Goal: Task Accomplishment & Management: Manage account settings

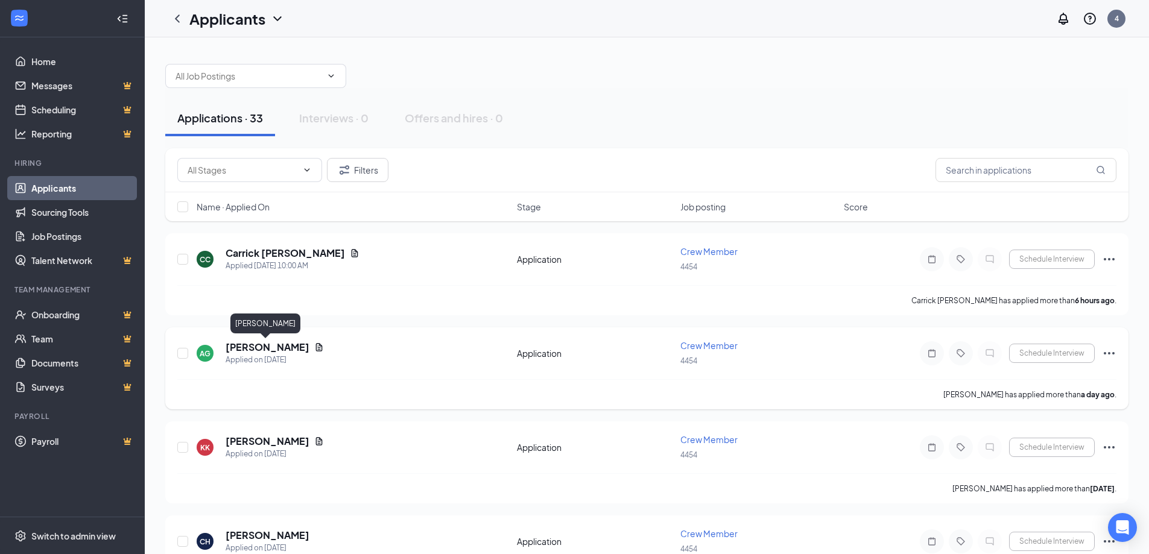
click at [262, 352] on h5 "[PERSON_NAME]" at bounding box center [268, 347] width 84 height 13
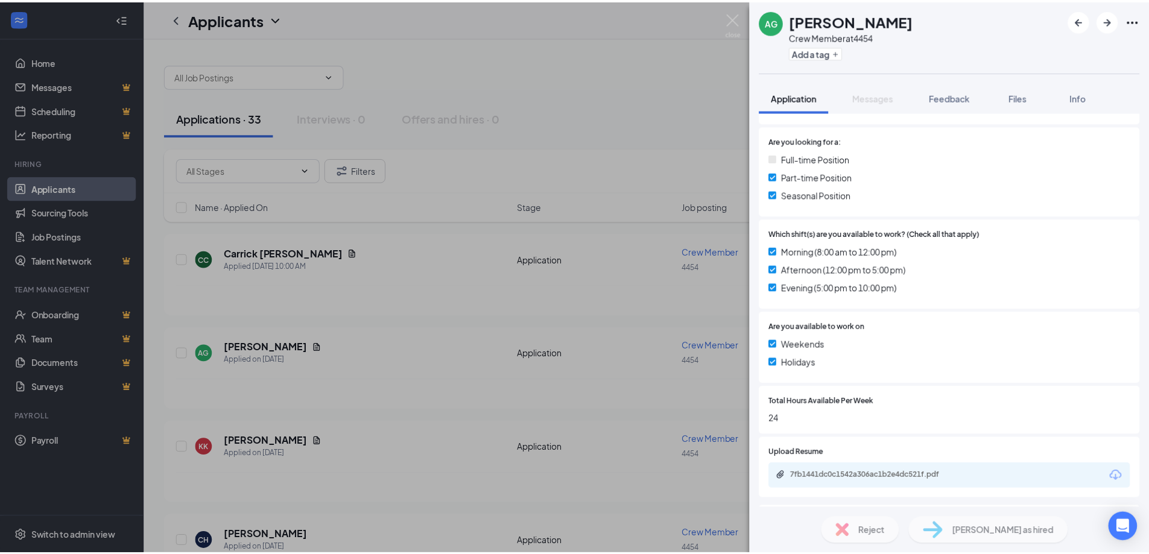
scroll to position [241, 0]
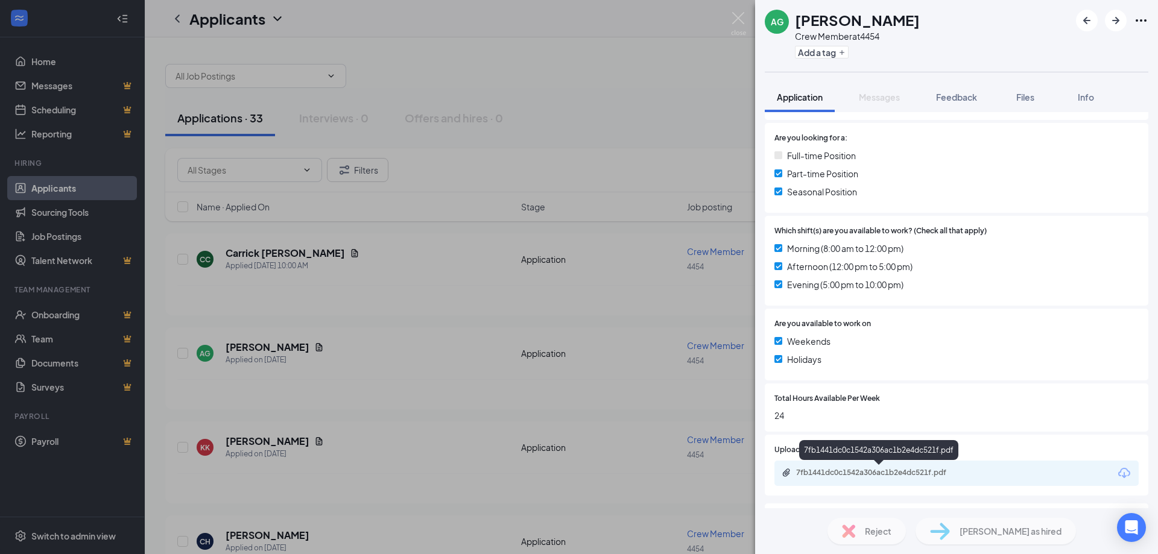
click at [906, 476] on div "7fb1441dc0c1542a306ac1b2e4dc521f.pdf" at bounding box center [880, 473] width 169 height 10
click at [554, 367] on div "AG [PERSON_NAME] Crew Member at 4454 Add a tag Application Messages Feedback Fi…" at bounding box center [579, 277] width 1158 height 554
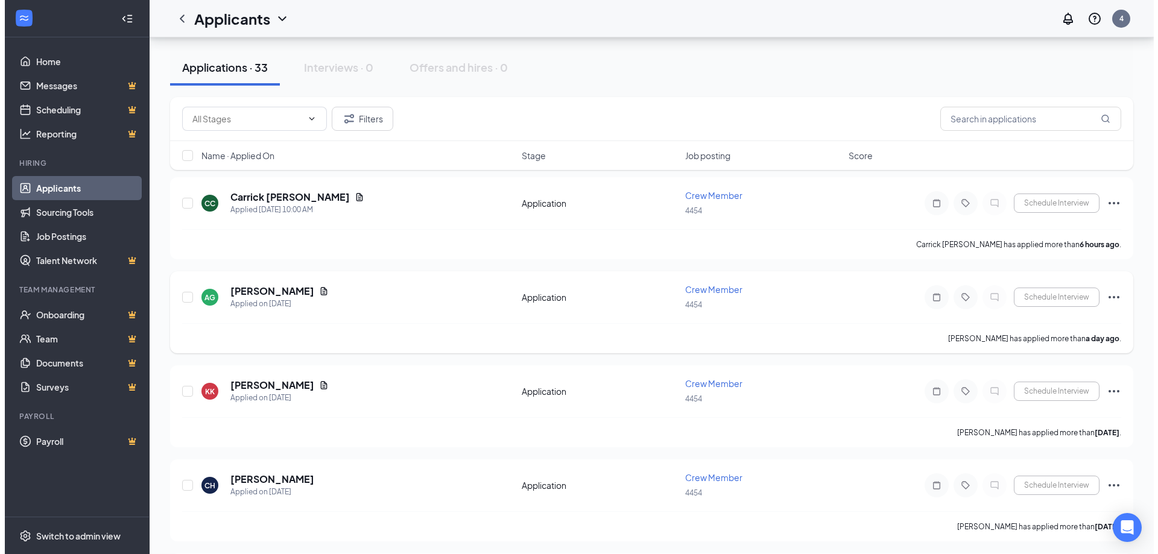
scroll to position [241, 0]
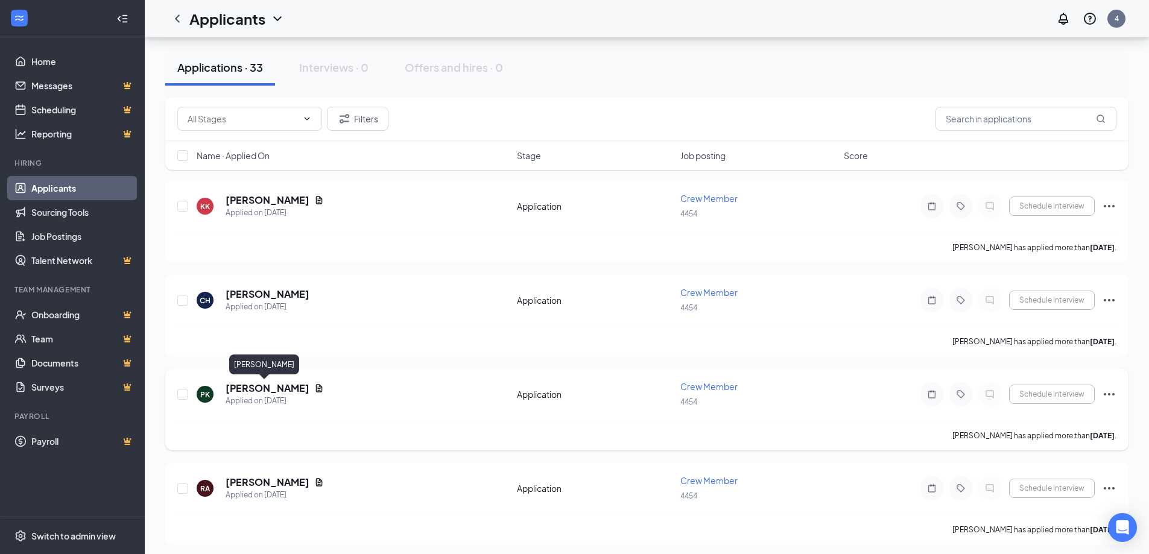
drag, startPoint x: 271, startPoint y: 385, endPoint x: 782, endPoint y: 429, distance: 513.2
click at [801, 429] on div "[PERSON_NAME] has applied more than [DATE] ." at bounding box center [646, 435] width 939 height 30
click at [261, 385] on h5 "[PERSON_NAME]" at bounding box center [268, 388] width 84 height 13
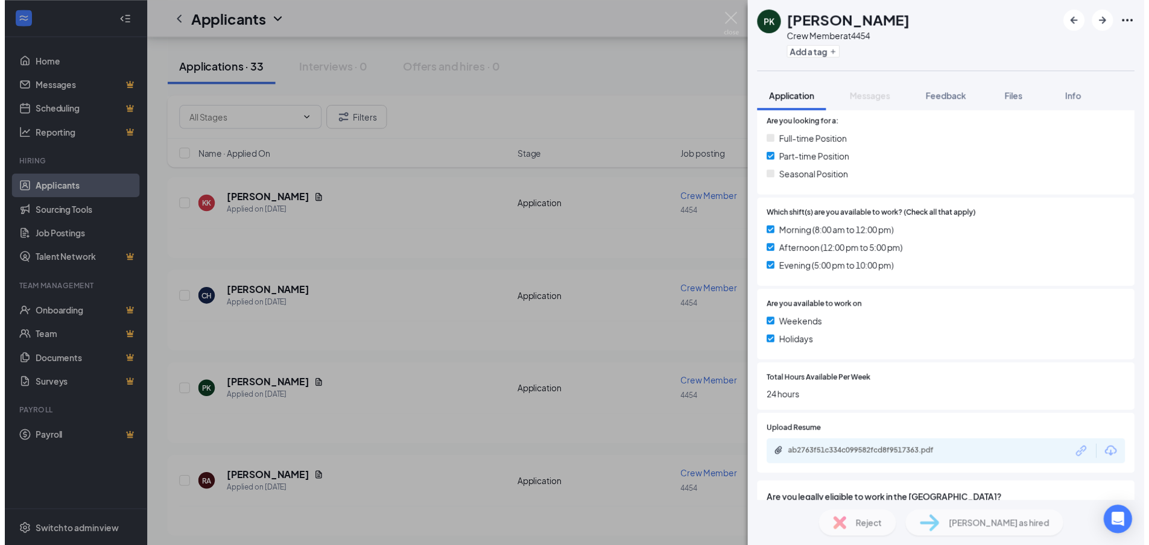
scroll to position [313, 0]
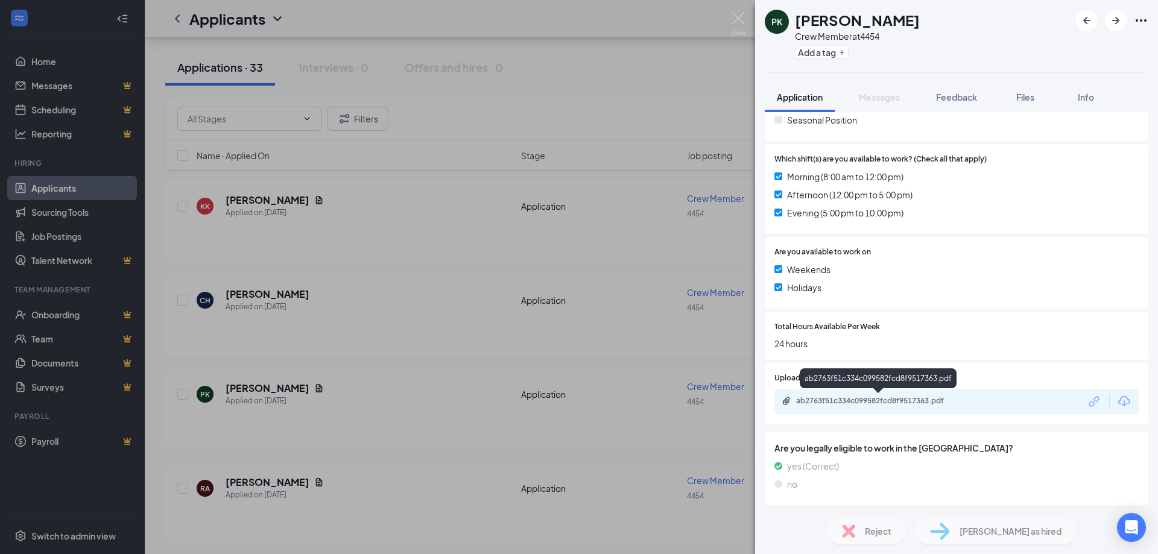
click at [860, 403] on div "ab2763f51c334c099582fcd8f9517363.pdf" at bounding box center [880, 401] width 169 height 10
click at [545, 355] on div "PK [PERSON_NAME] Crew Member at 4454 Add a tag Application Messages Feedback Fi…" at bounding box center [579, 277] width 1158 height 554
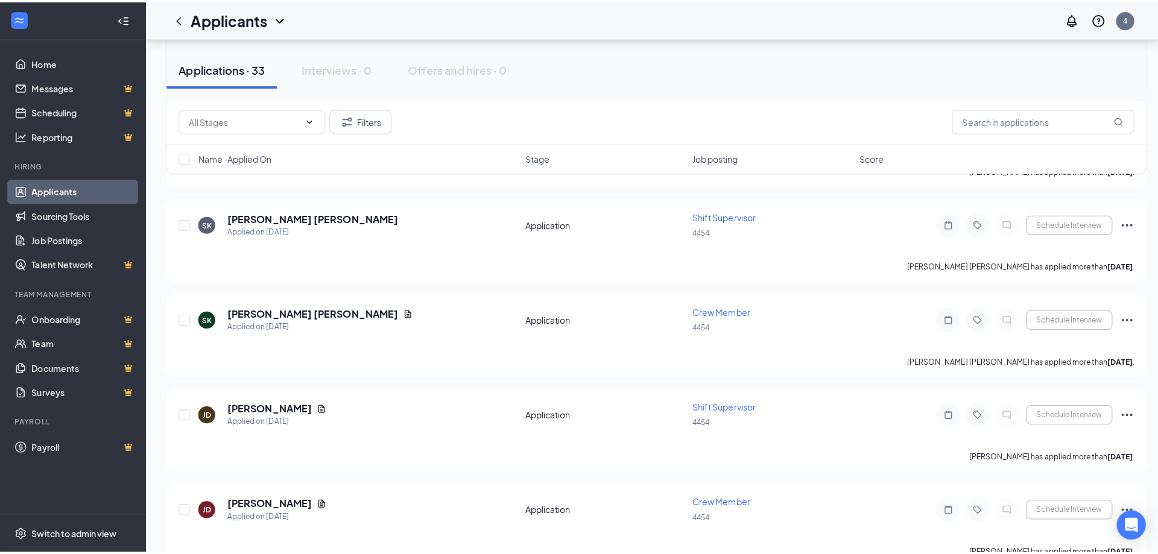
scroll to position [603, 0]
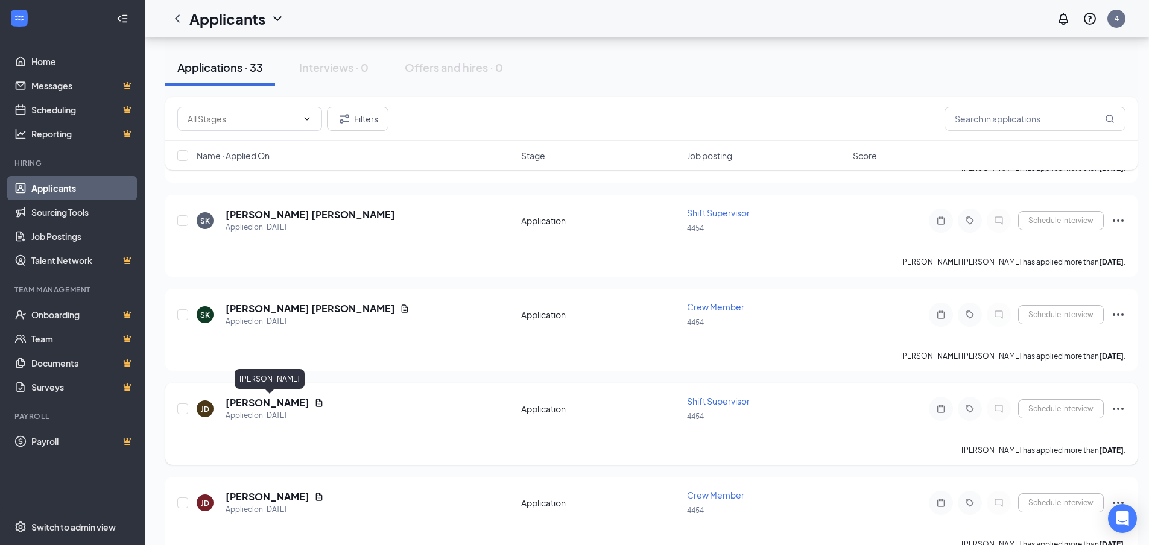
click at [301, 400] on h5 "[PERSON_NAME]" at bounding box center [268, 402] width 84 height 13
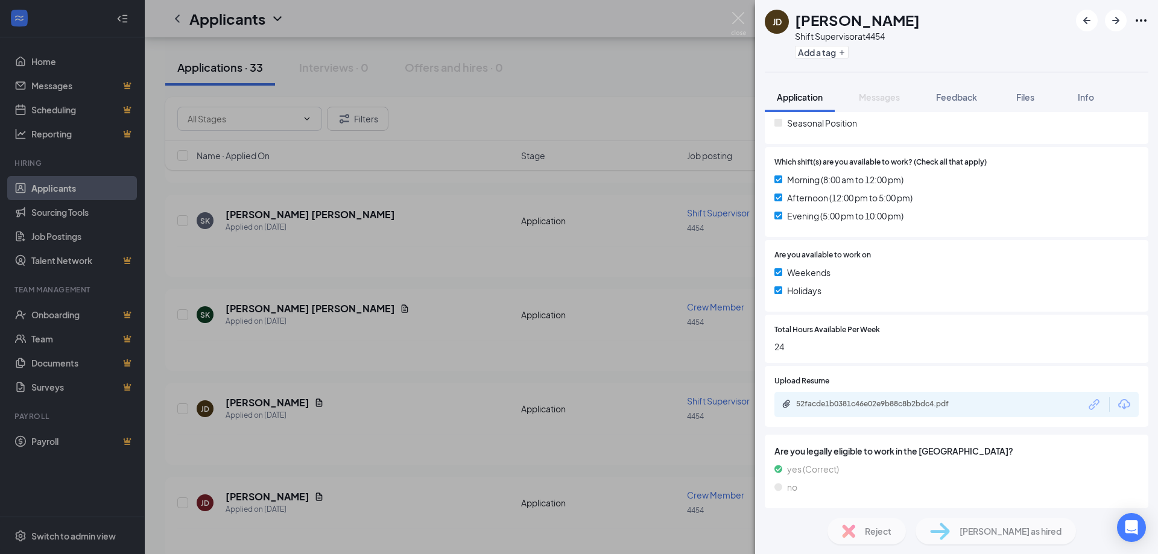
scroll to position [347, 0]
click at [899, 400] on div "52facde1b0381c46e02e9b88c8b2bdc4.pdf" at bounding box center [880, 401] width 169 height 10
click at [464, 277] on div "[PERSON_NAME] [PERSON_NAME] Shift Supervisor at 4454 Add a tag Application Mess…" at bounding box center [579, 277] width 1158 height 554
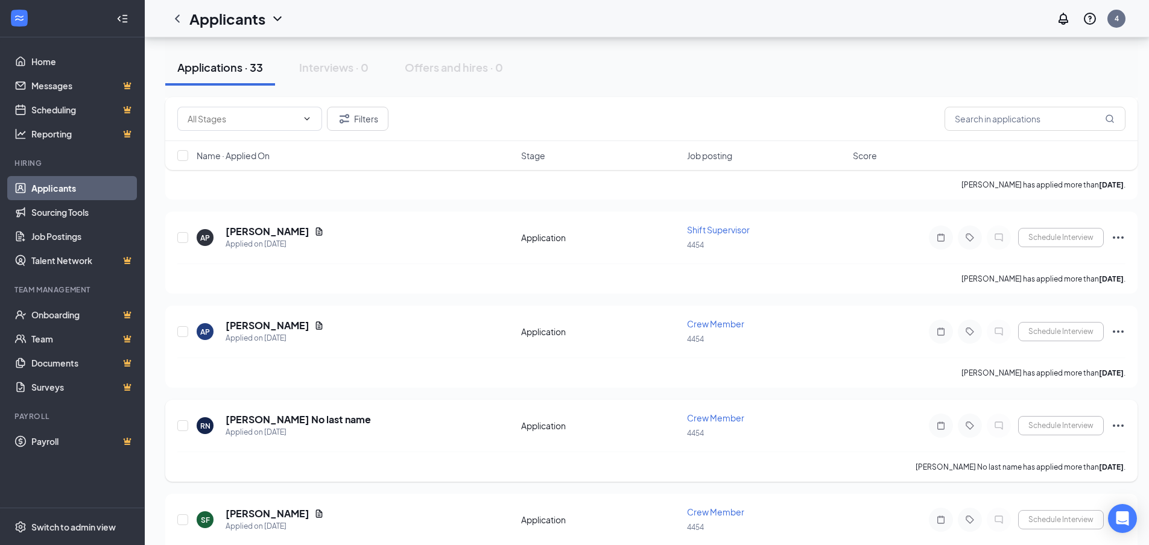
scroll to position [1326, 0]
